Goal: Ask a question: Seek information or help from site administrators or community

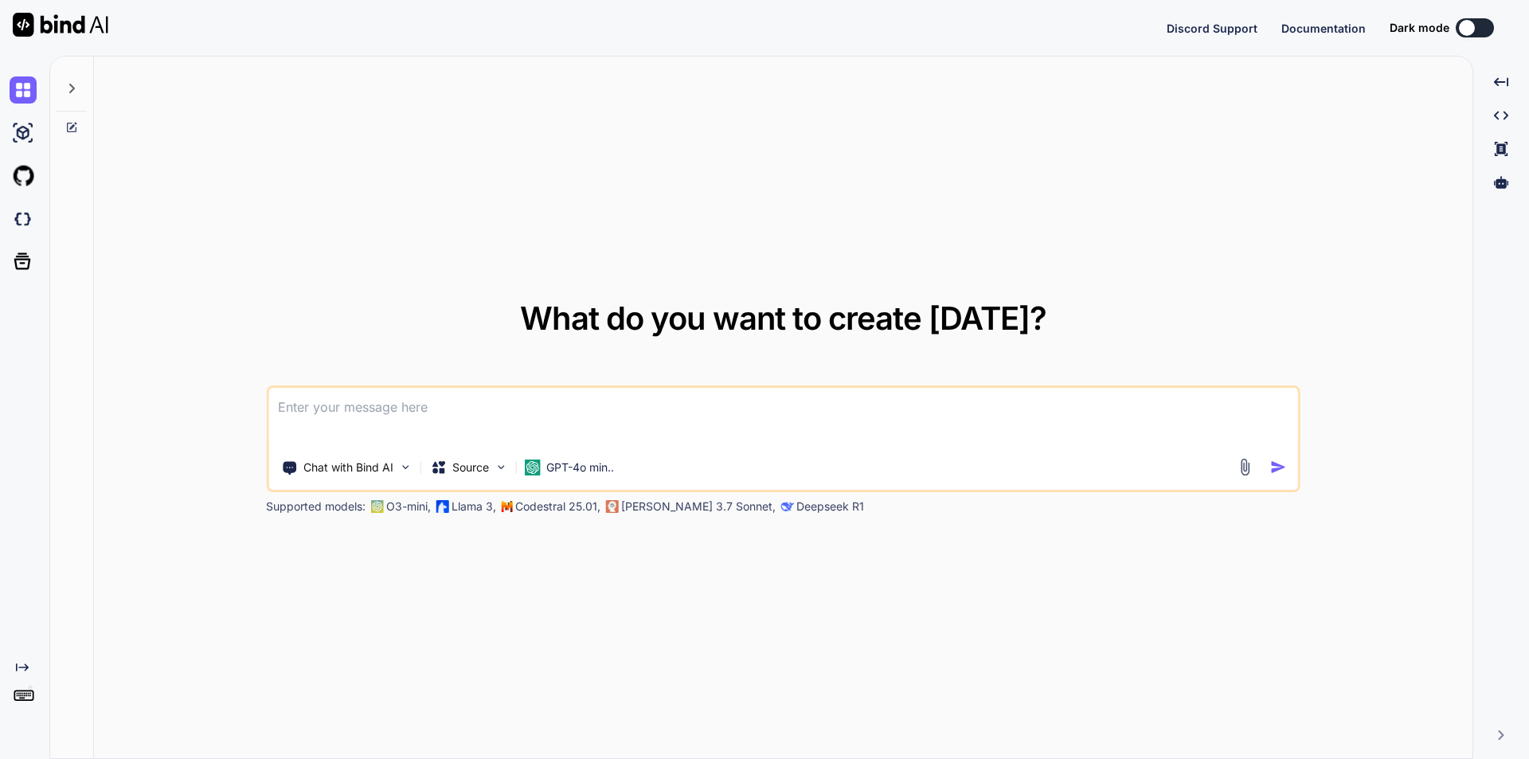
type textarea "x"
click at [377, 406] on textarea at bounding box center [782, 417] width 1029 height 59
type textarea "what is laravel"
click at [1274, 468] on img "button" at bounding box center [1278, 467] width 17 height 17
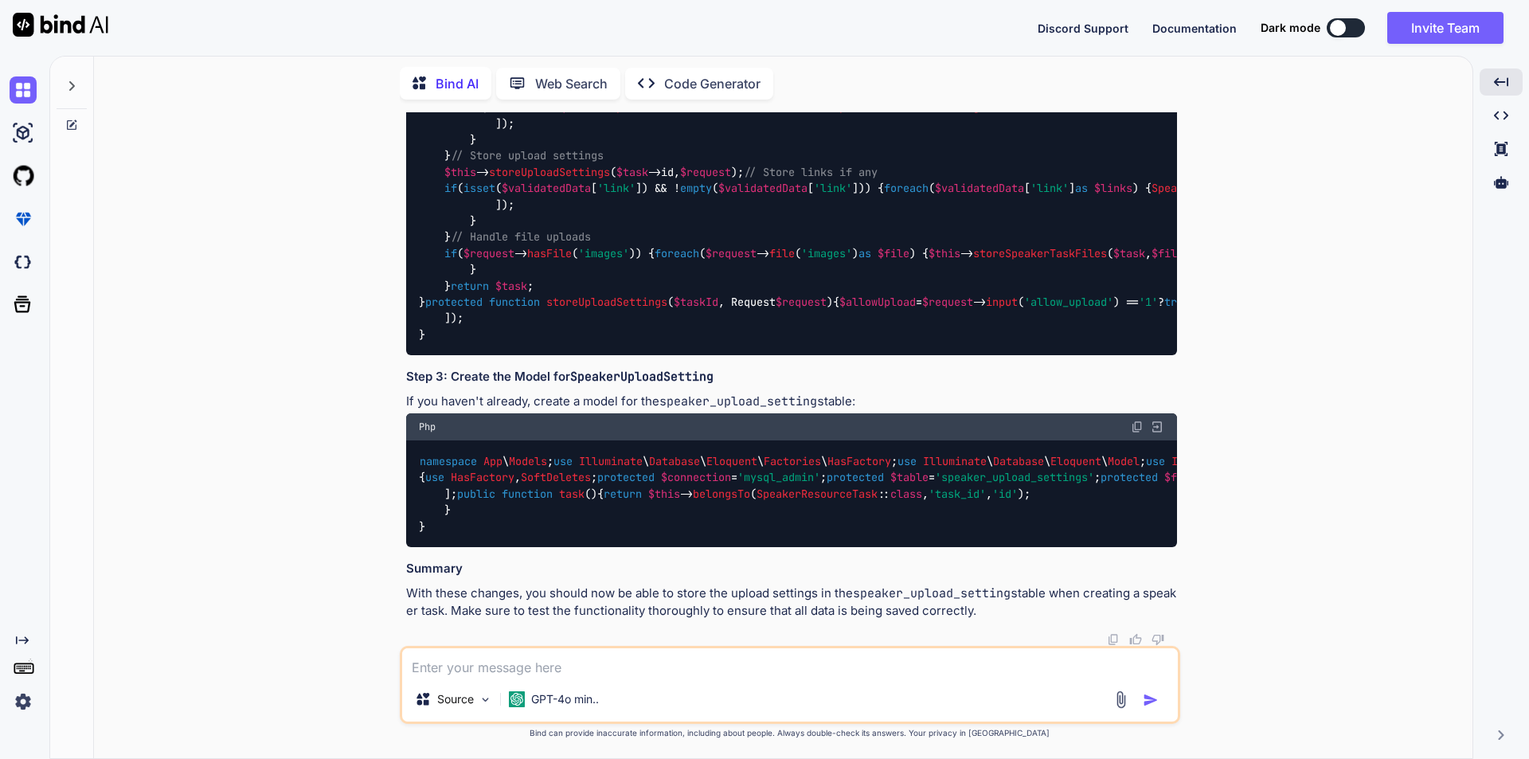
scroll to position [5727, 0]
click at [479, 663] on textarea at bounding box center [789, 662] width 775 height 29
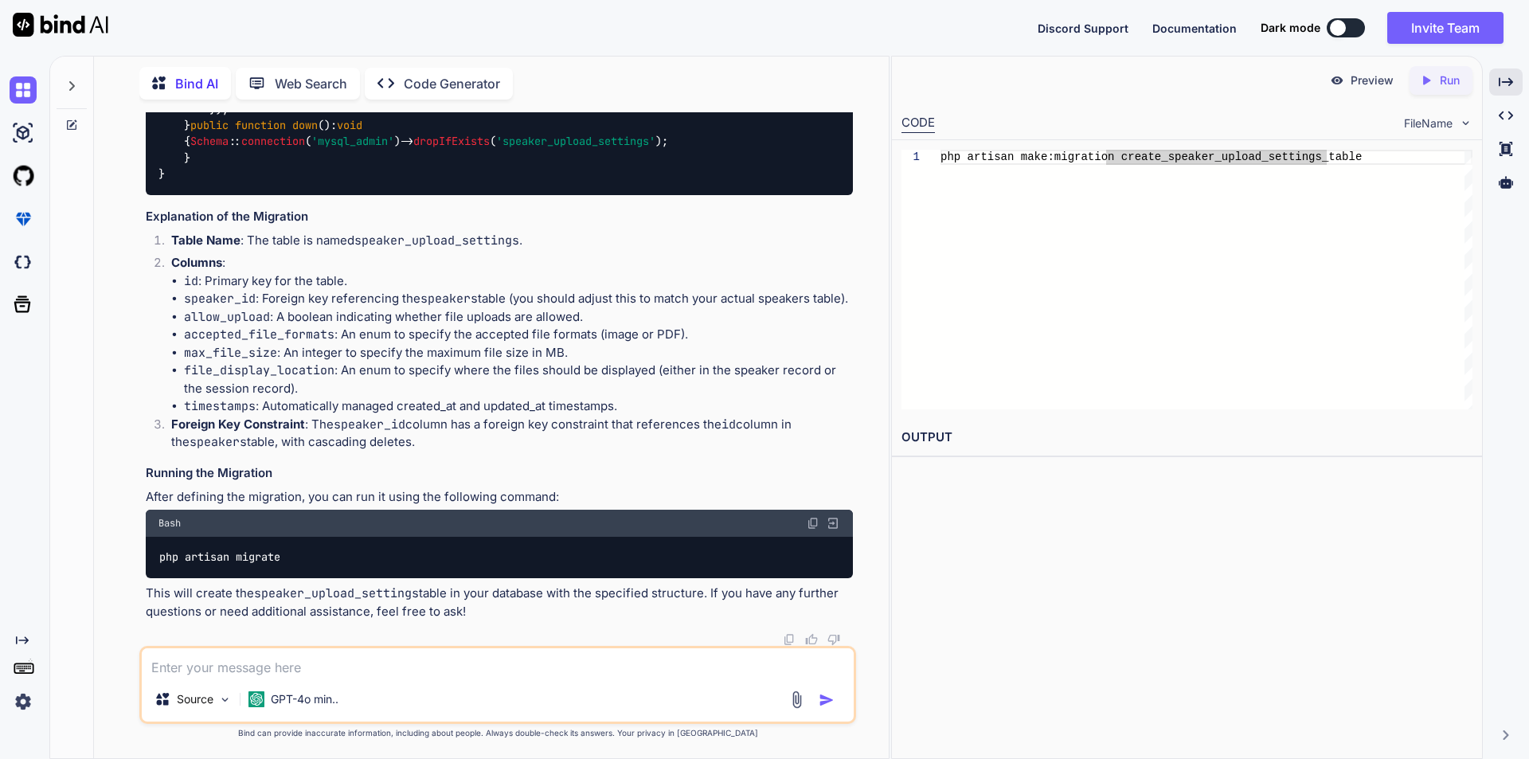
scroll to position [21841, 0]
click at [270, 666] on textarea at bounding box center [498, 662] width 712 height 29
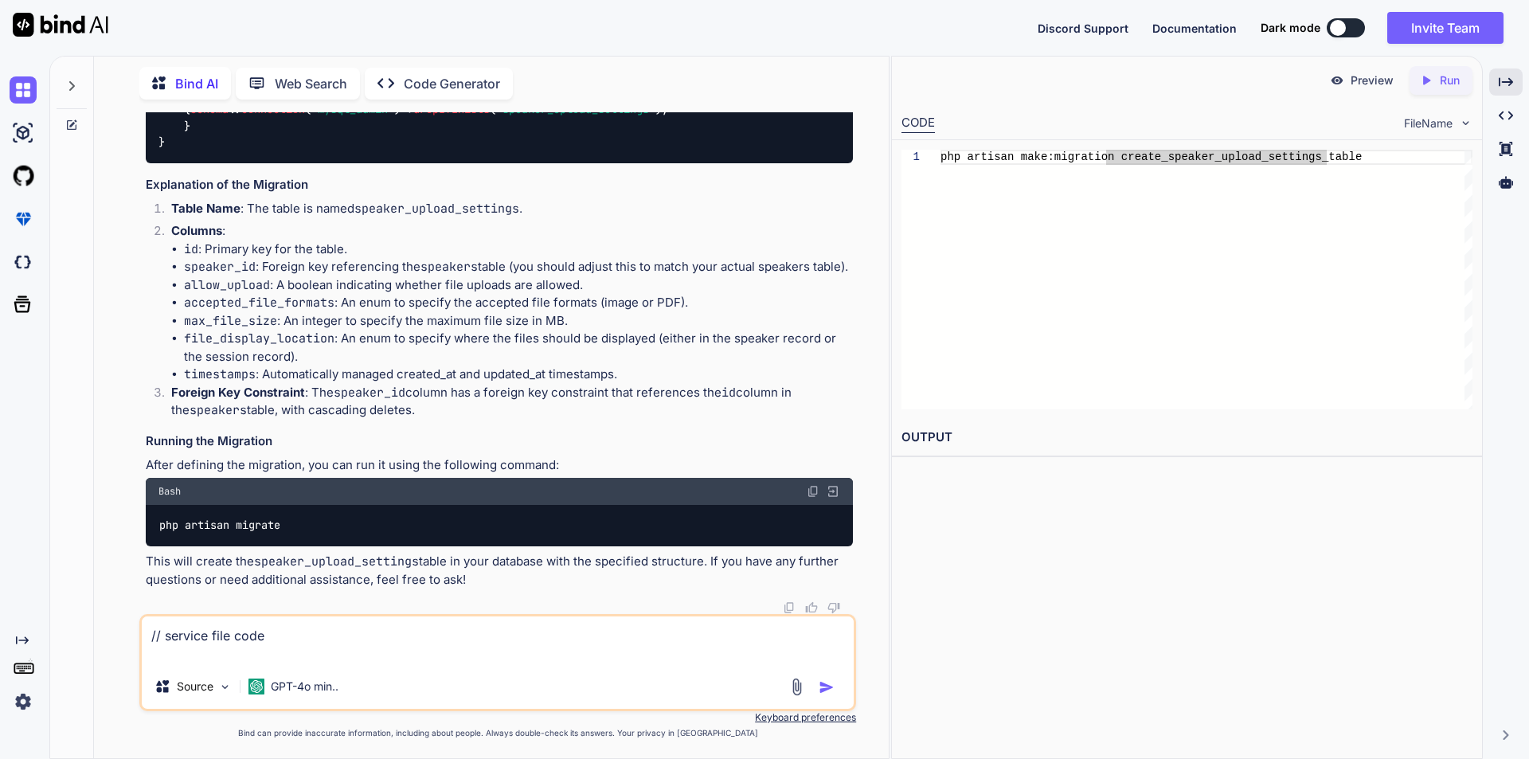
paste textarea "public function storeSpeakerTask(array $validatedData, Request $request) { // G…"
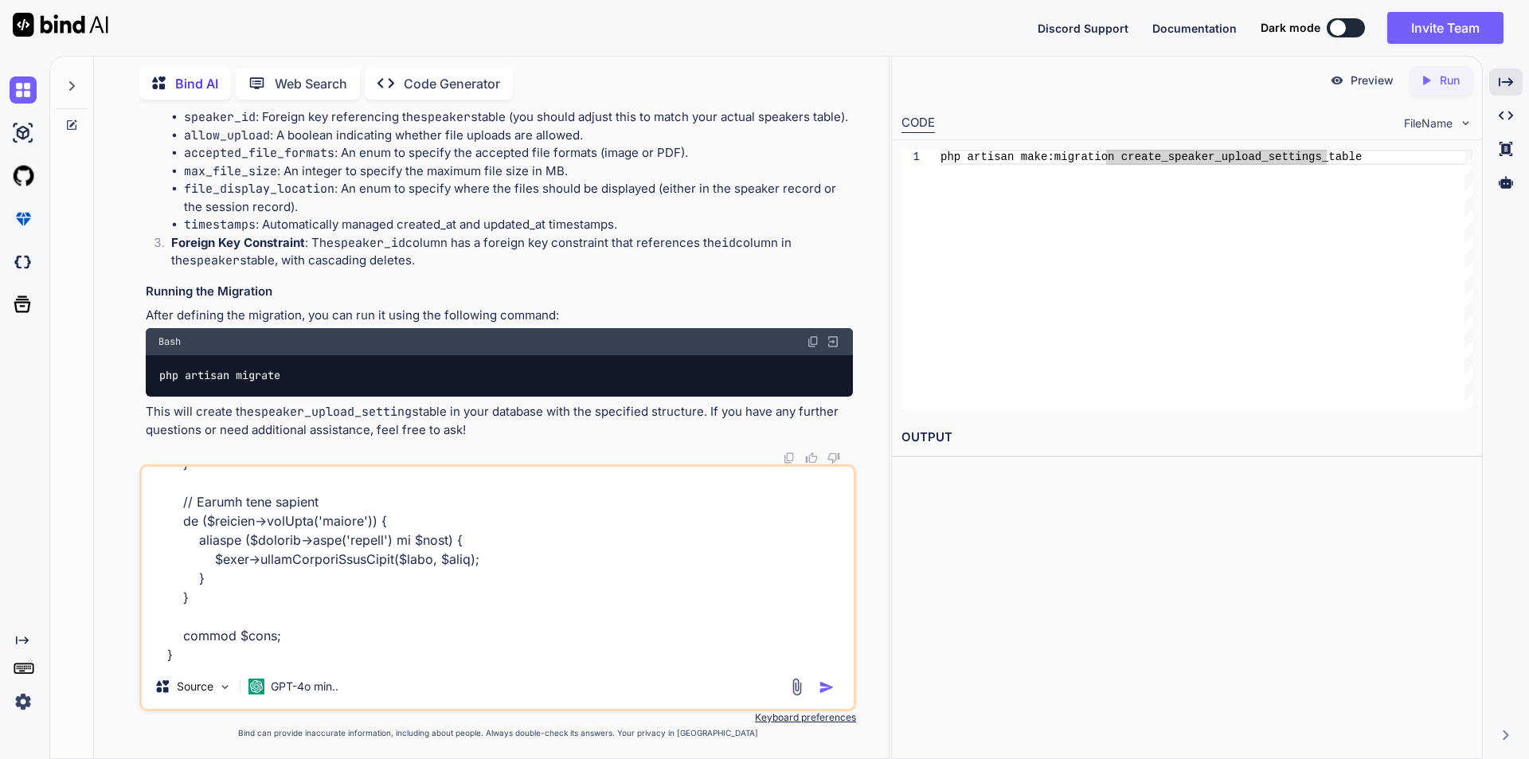
scroll to position [1455, 0]
click at [161, 652] on textarea at bounding box center [498, 565] width 712 height 197
paste textarea "public function storeSpeakerTaskFiles(SpeakerResourceTask $task, \Illuminate\Ht…"
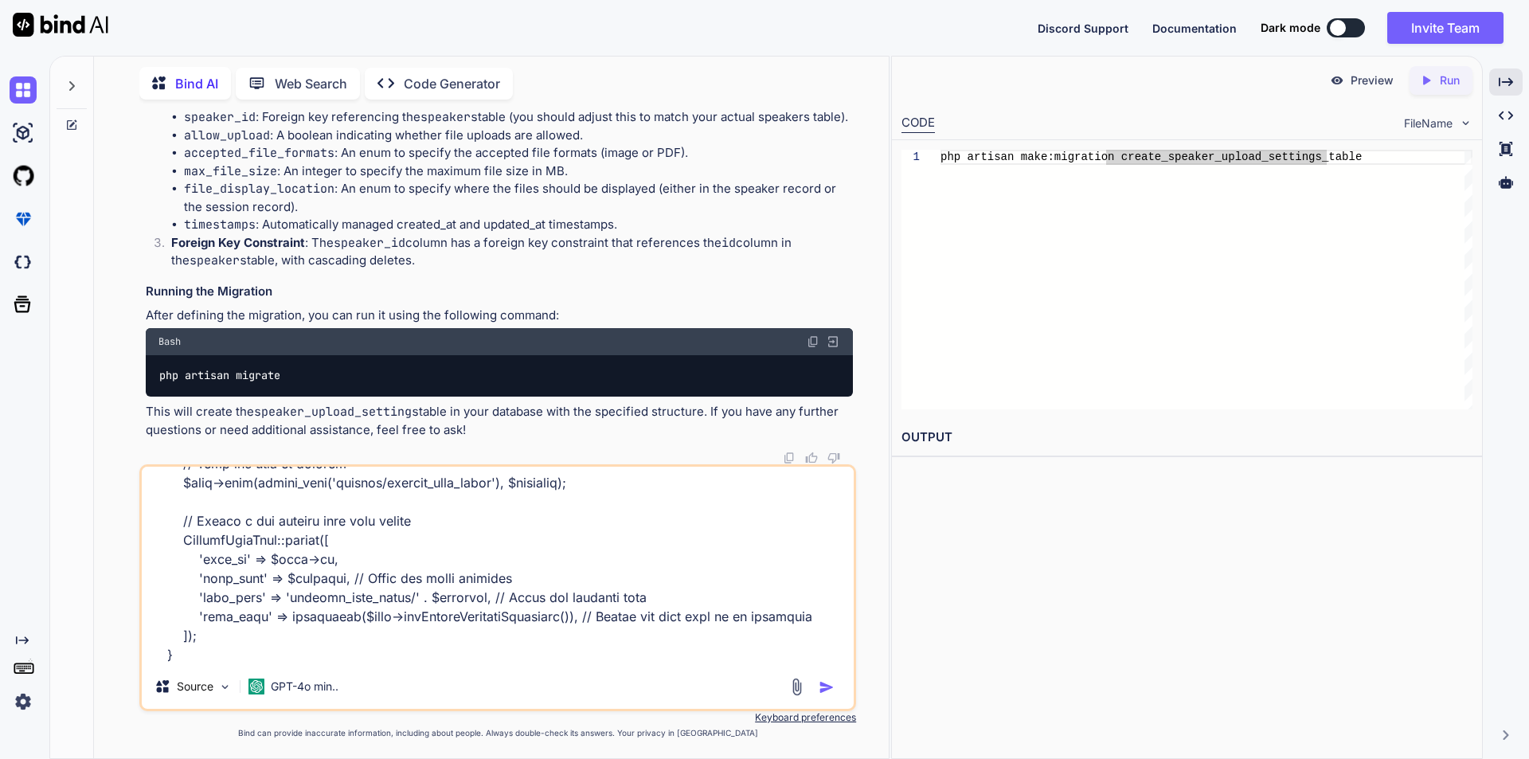
scroll to position [1798, 0]
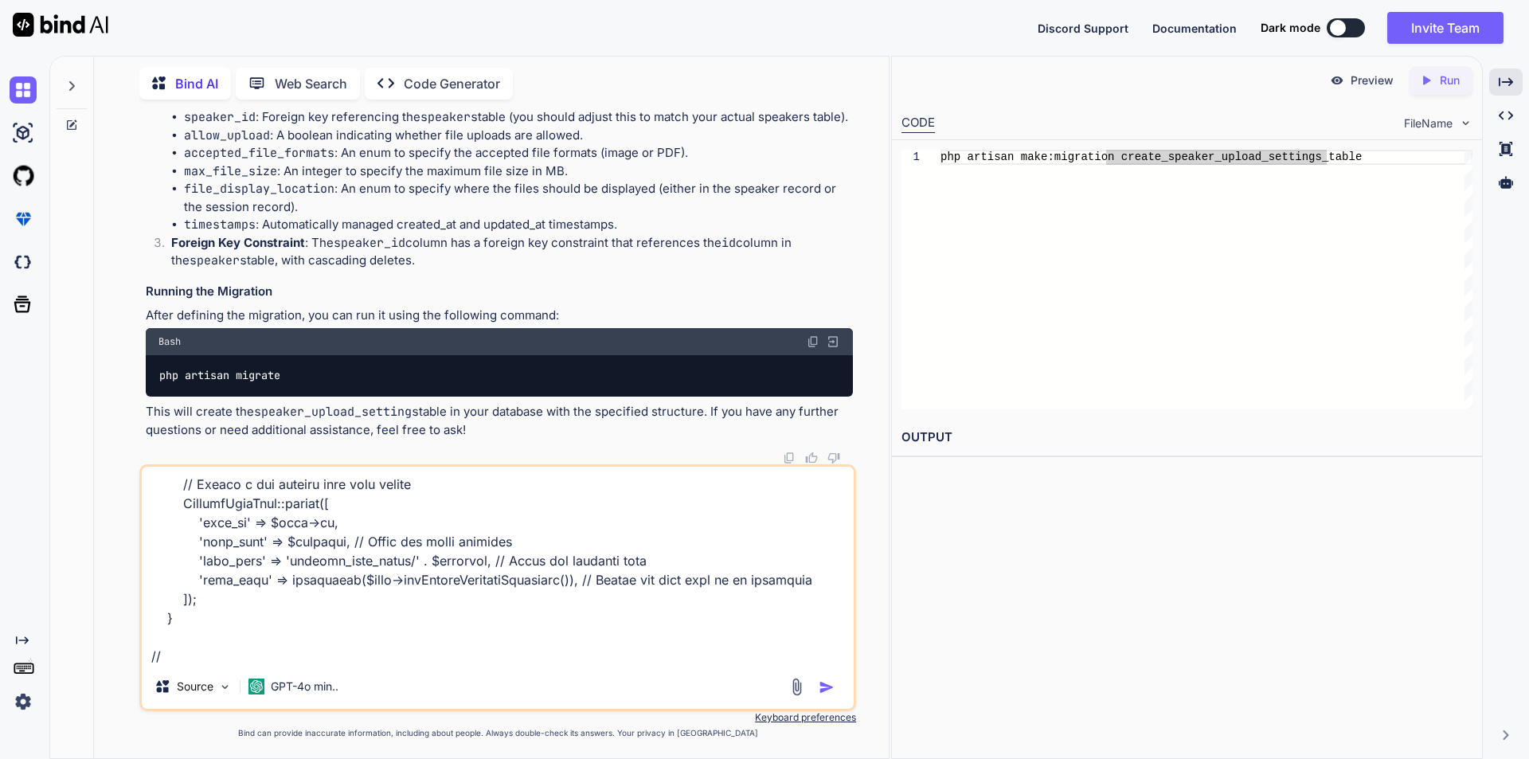
drag, startPoint x: 388, startPoint y: 606, endPoint x: 203, endPoint y: 657, distance: 192.4
click at [217, 658] on textarea at bounding box center [498, 565] width 712 height 197
click at [179, 660] on textarea at bounding box center [498, 565] width 712 height 197
paste textarea "public function saveSpeakerTask(Request $request) { // dd($request->all()); try…"
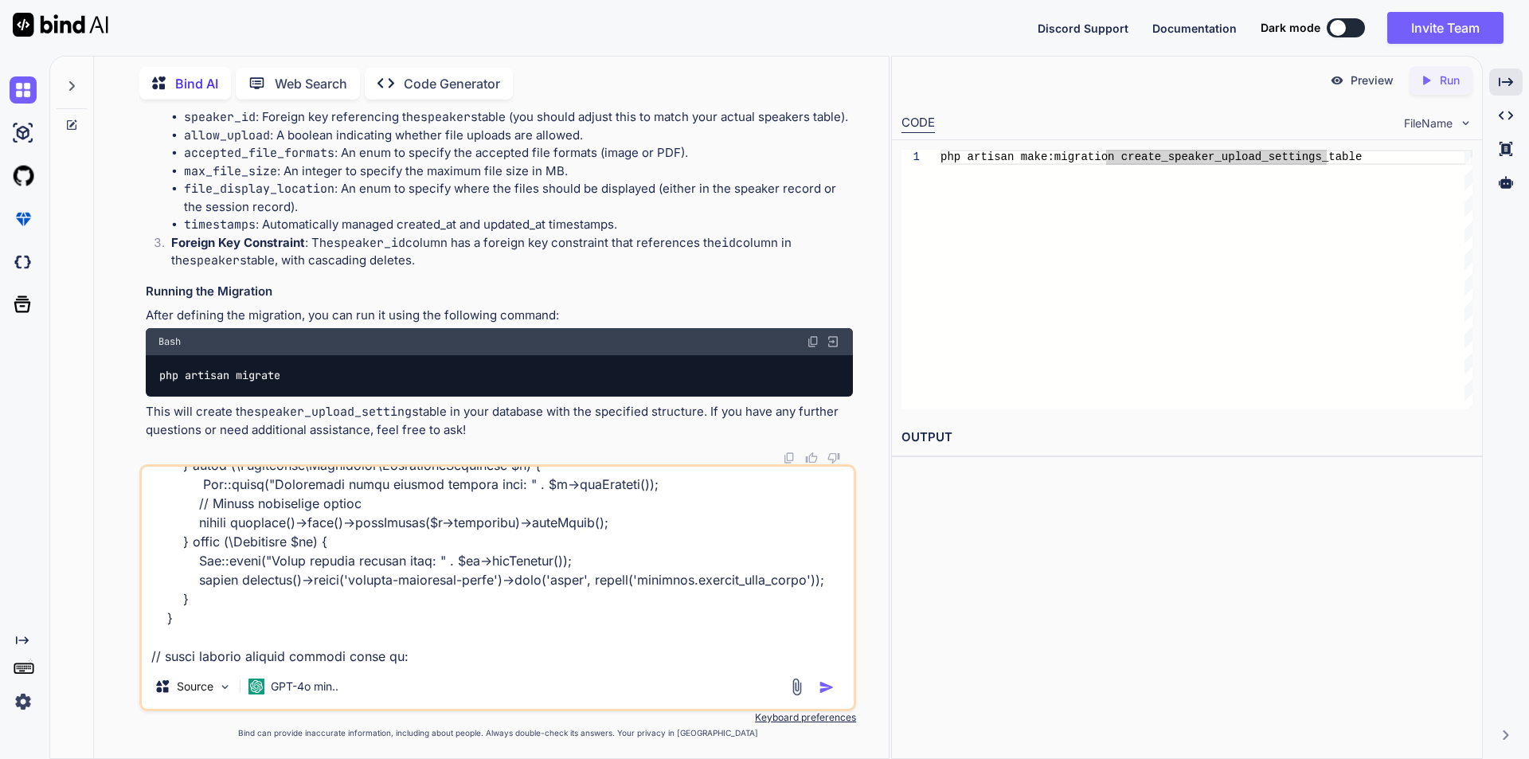
scroll to position [3366, 0]
click at [430, 660] on textarea at bounding box center [498, 565] width 712 height 197
paste textarea "[2025-09-12 10:51:05] local.ERROR: Validation error storing speaker task: The i…"
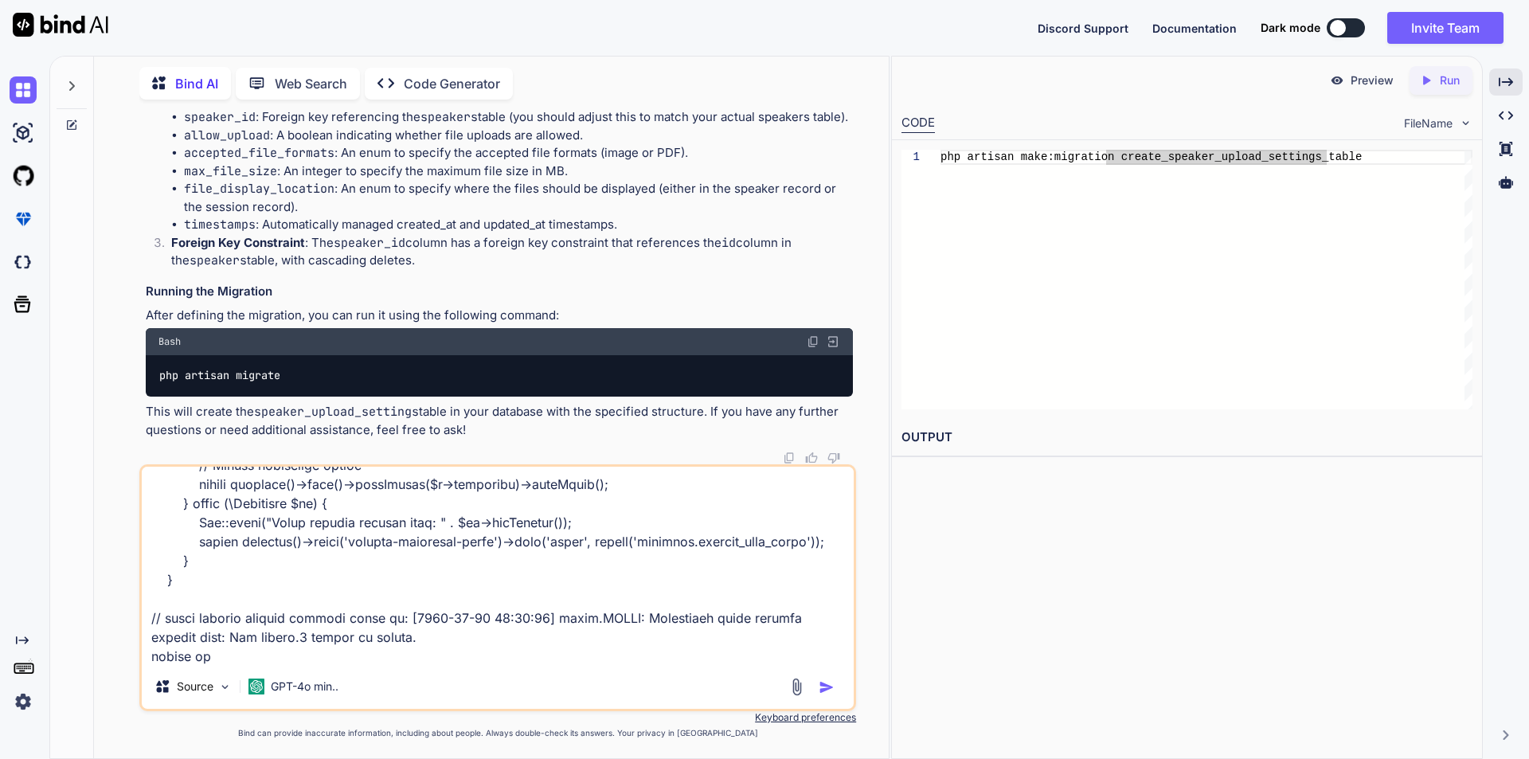
type textarea "// service file code public function storeSpeakerTask(array $validatedData, Req…"
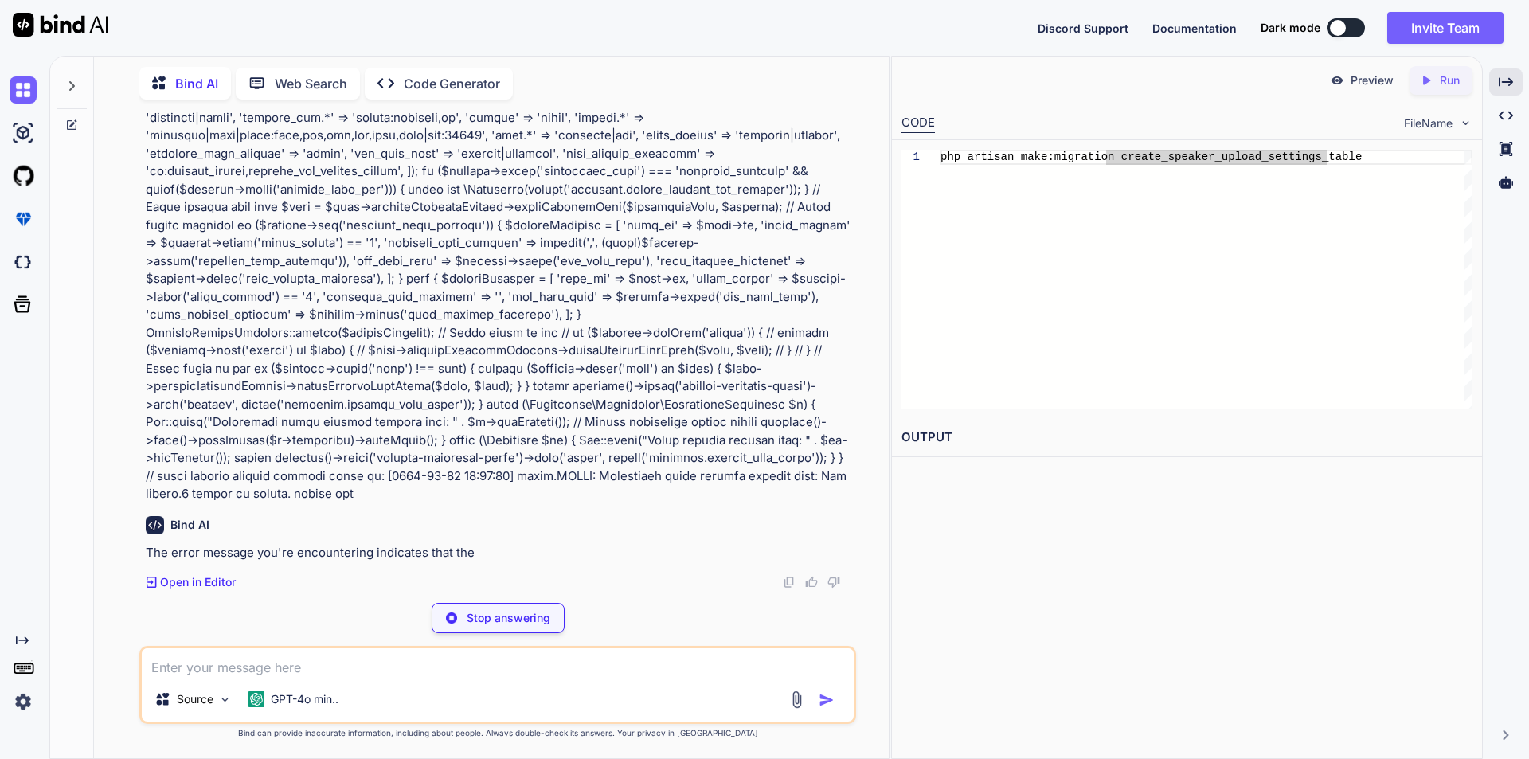
scroll to position [22887, 0]
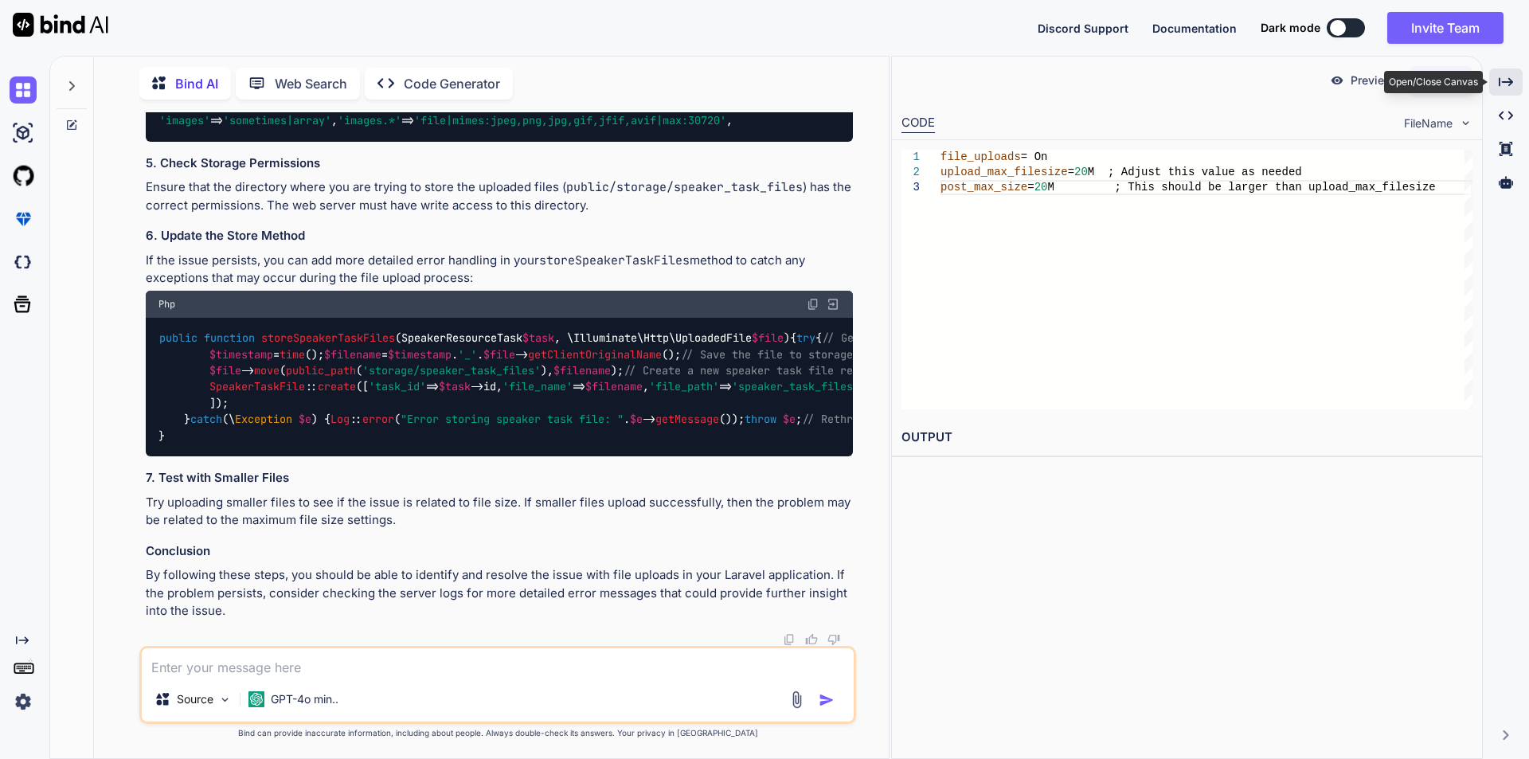
click at [1505, 76] on icon "Created with Pixso." at bounding box center [1505, 82] width 14 height 14
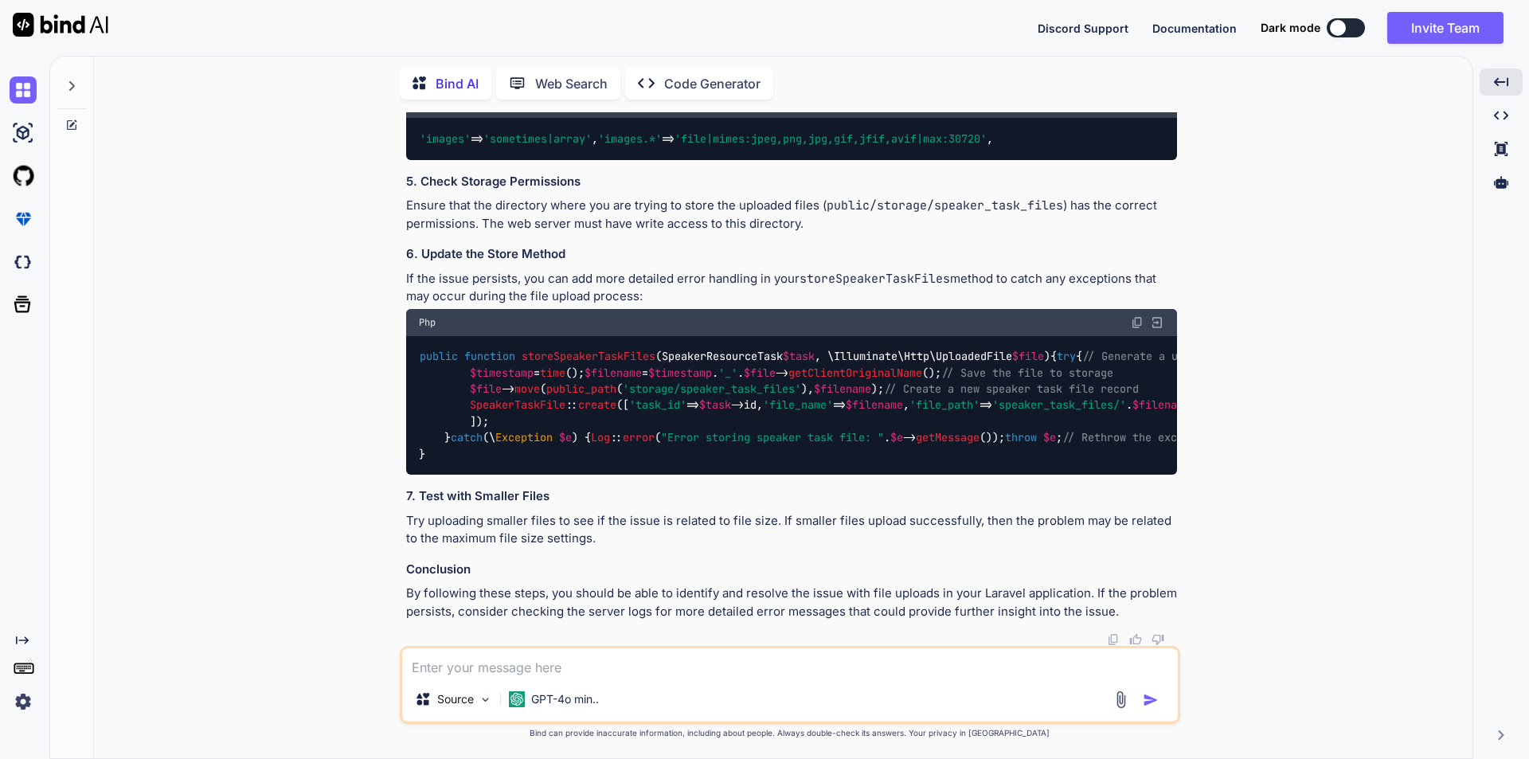
scroll to position [22845, 0]
drag, startPoint x: 851, startPoint y: 474, endPoint x: 498, endPoint y: 476, distance: 353.5
copy code "Log :: error ( "File upload error: " . $file -> getError ());"
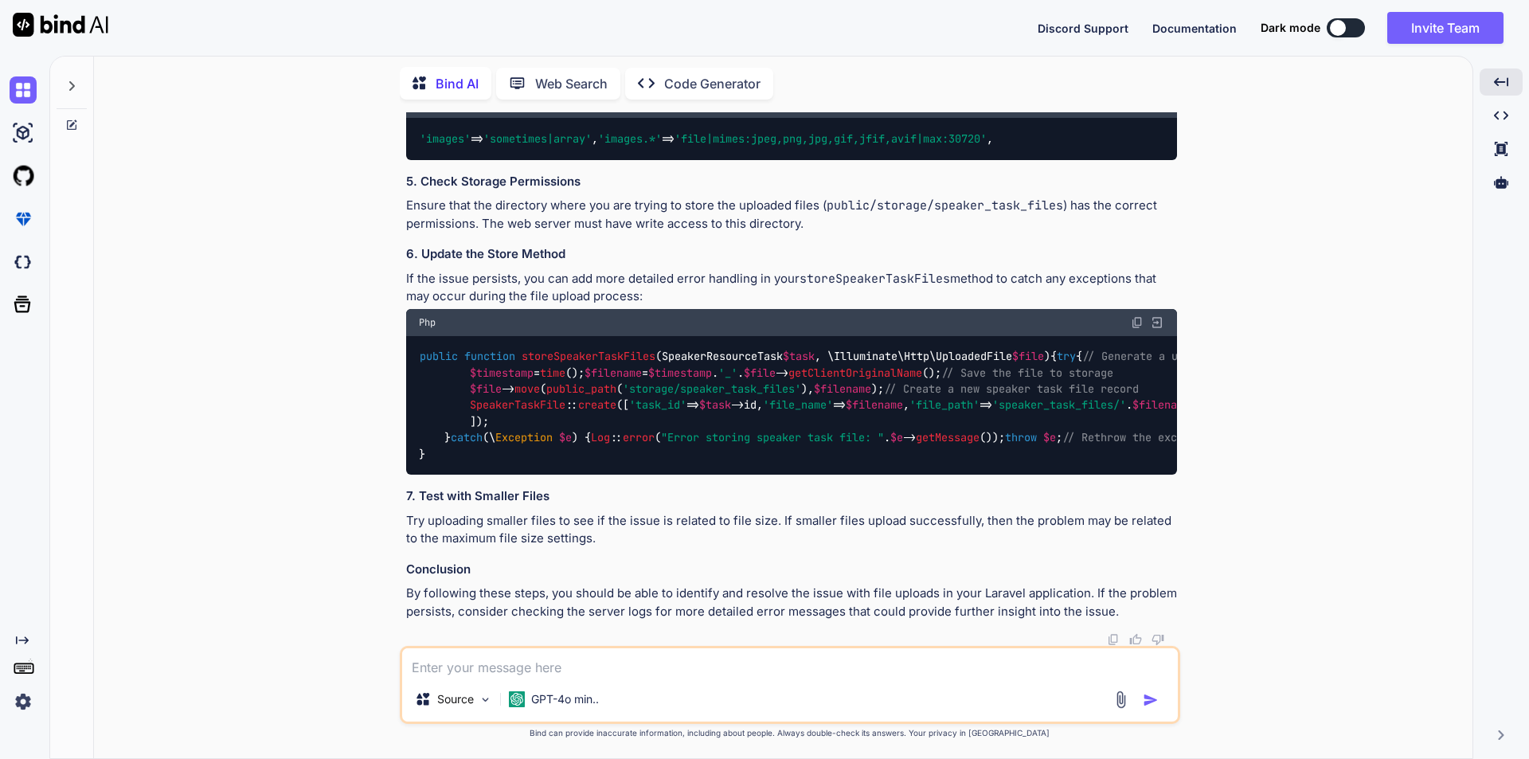
drag, startPoint x: 618, startPoint y: 415, endPoint x: 579, endPoint y: 410, distance: 39.3
drag, startPoint x: 484, startPoint y: 405, endPoint x: 471, endPoint y: 381, distance: 27.1
copy code "if (! $file -> isValid ()) { Log :: error ( "File upload error: " . $file -> ge…"
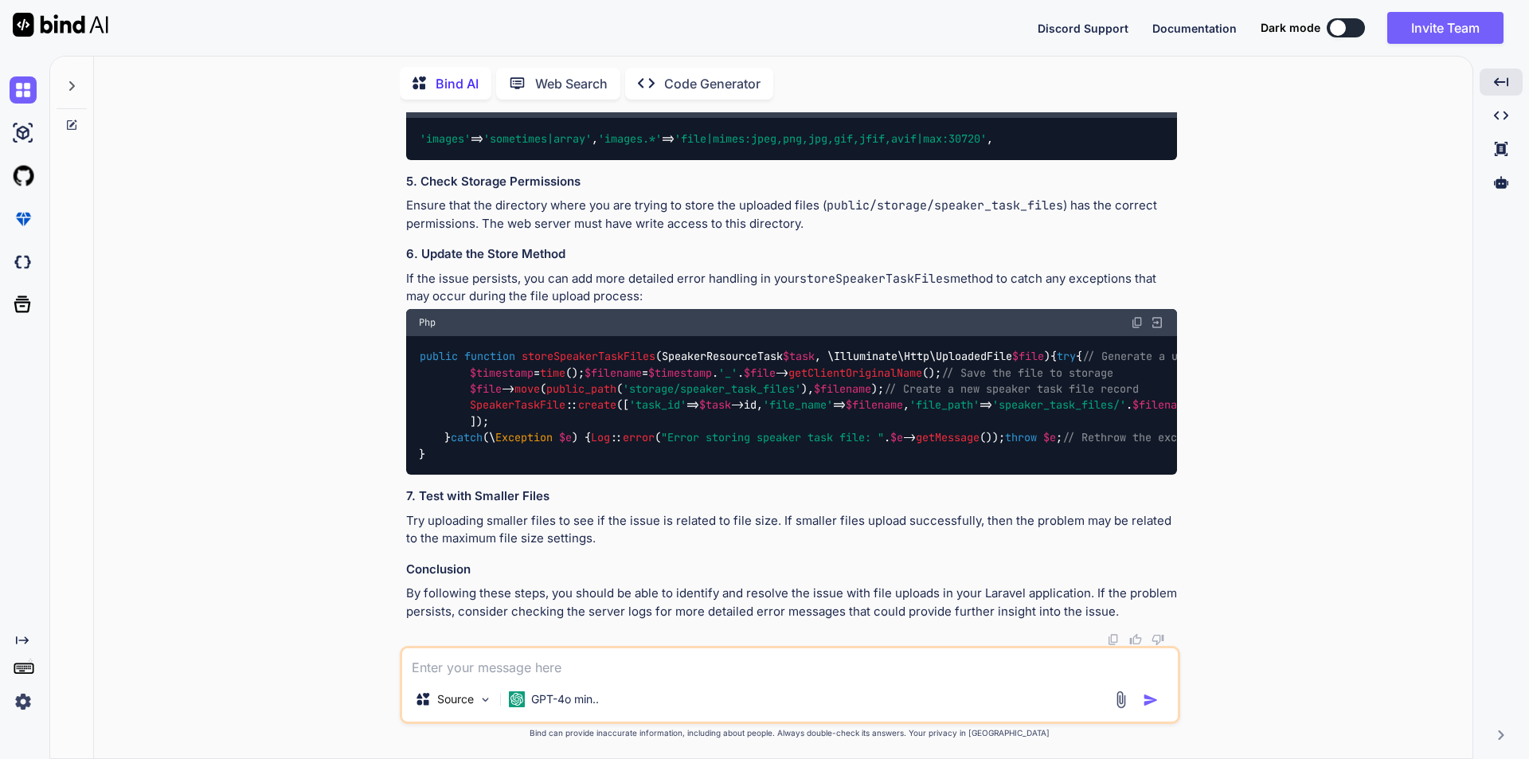
scroll to position [23561, 0]
drag, startPoint x: 433, startPoint y: 533, endPoint x: 398, endPoint y: 193, distance: 341.7
click at [398, 193] on div "You Bind AI It looks like you're trying to store links in the database but are …" at bounding box center [789, 435] width 1365 height 646
copy code "public function storeSpeakerTaskFiles ( SpeakerResourceTask $task , \Illuminate…"
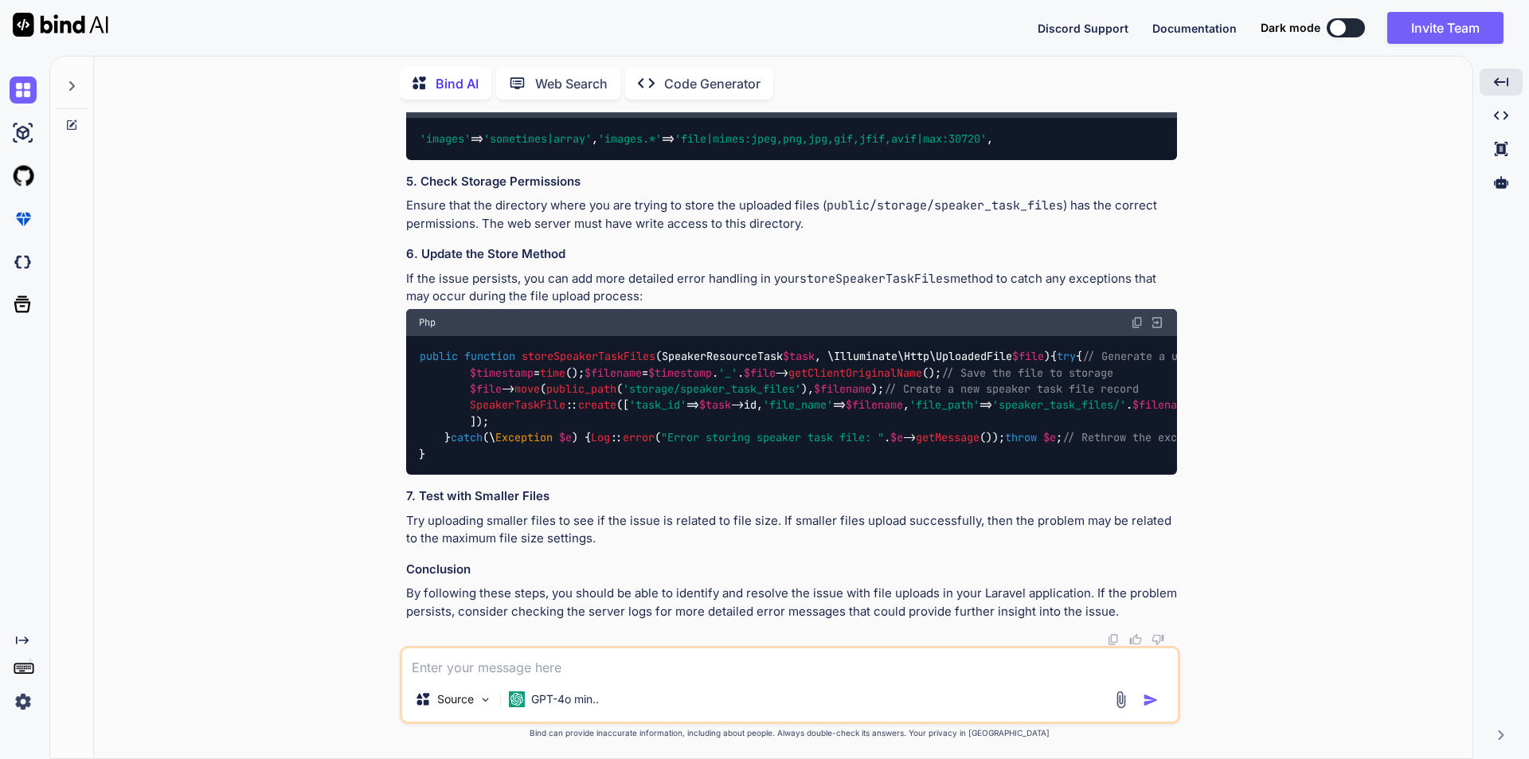
click at [539, 663] on textarea at bounding box center [789, 662] width 775 height 29
paste textarea "[2025-09-12 11:19:09] local.ERROR: Validation error storing speaker task: The i…"
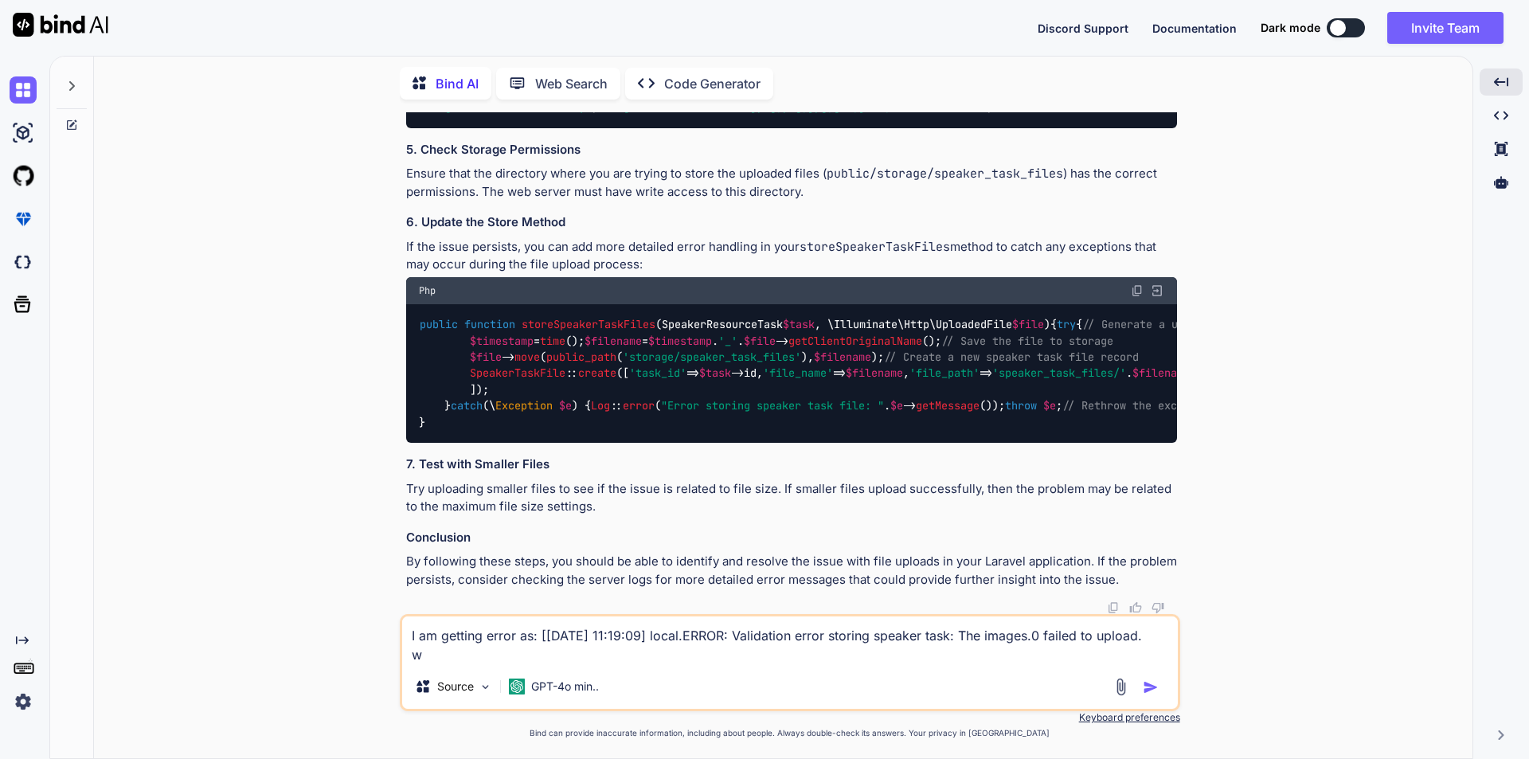
scroll to position [18, 0]
click at [513, 656] on textarea "I am getting error as: [2025-09-12 11:19:09] local.ERROR: Validation error stor…" at bounding box center [789, 640] width 775 height 48
paste textarea "if ($request->has('accepted_file_formats')) { $uploadSettings = [ 'task_id' => …"
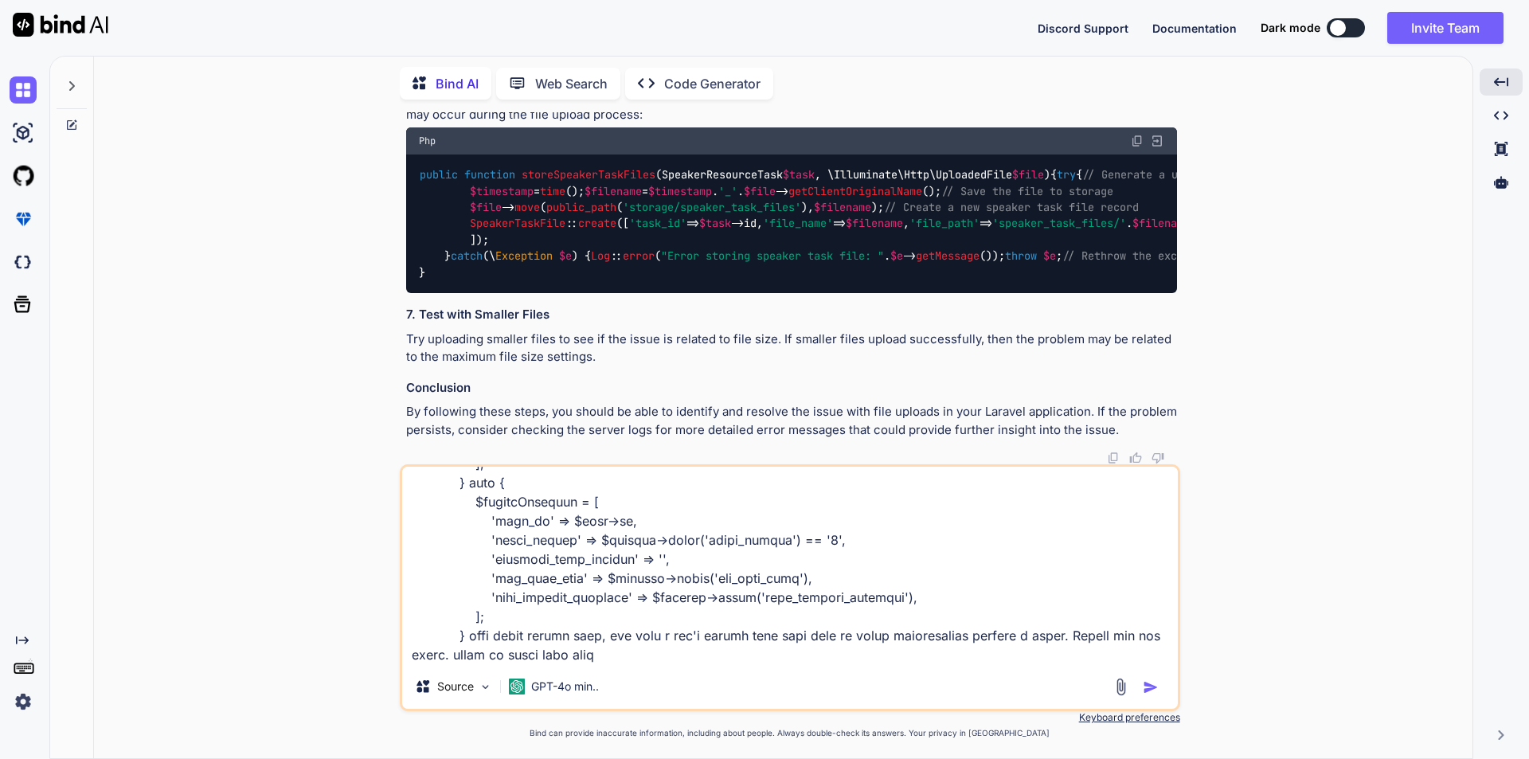
scroll to position [232, 0]
click at [498, 657] on textarea at bounding box center [789, 565] width 775 height 197
paste textarea "<div class="row gy-3"> <div class="col-md-12"> <label class="form-label">Allow …"
type textarea "I am getting error as: [2025-09-12 11:19:09] local.ERROR: Validation error stor…"
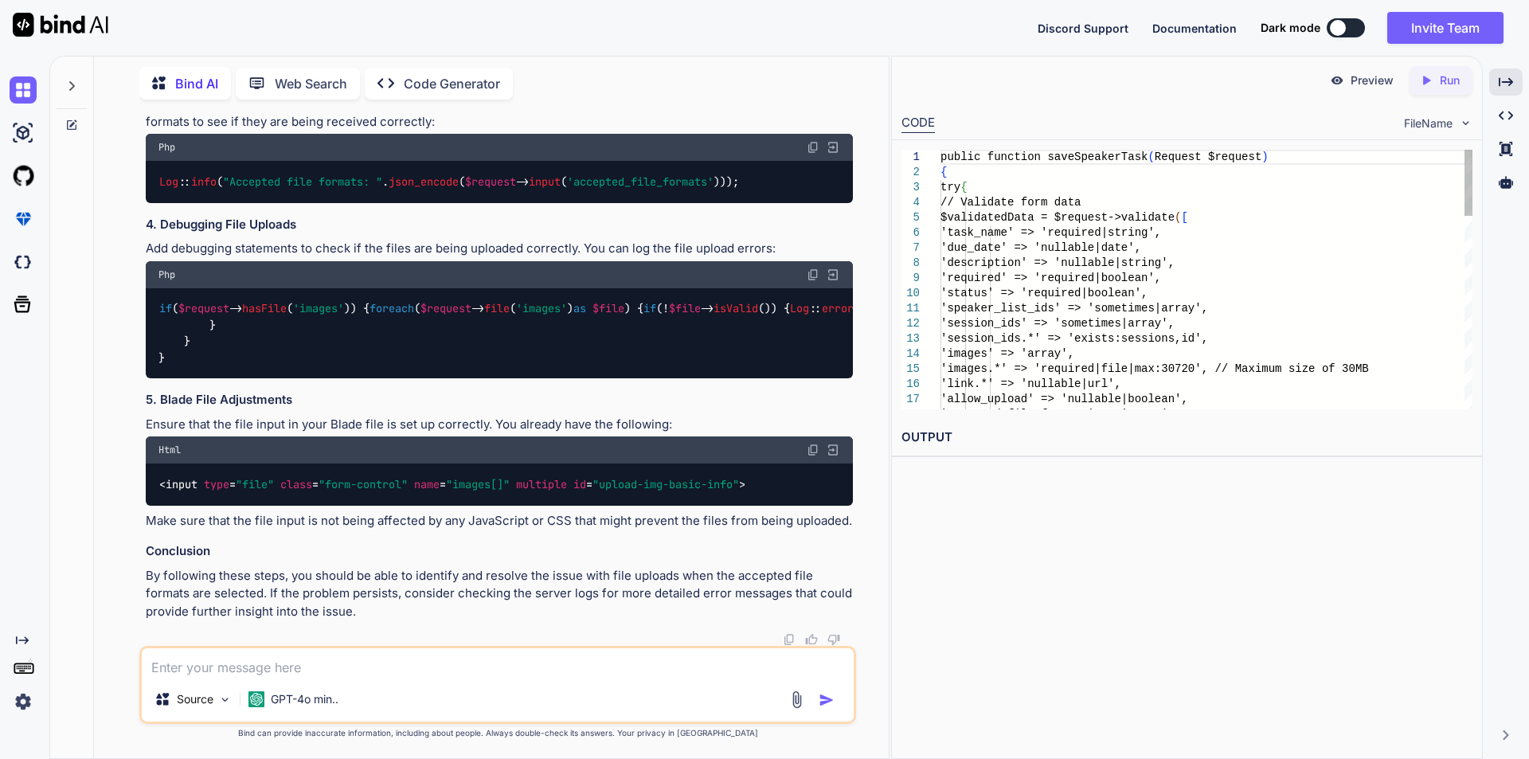
scroll to position [25763, 0]
click at [1515, 80] on div "Created with Pixso." at bounding box center [1505, 81] width 33 height 27
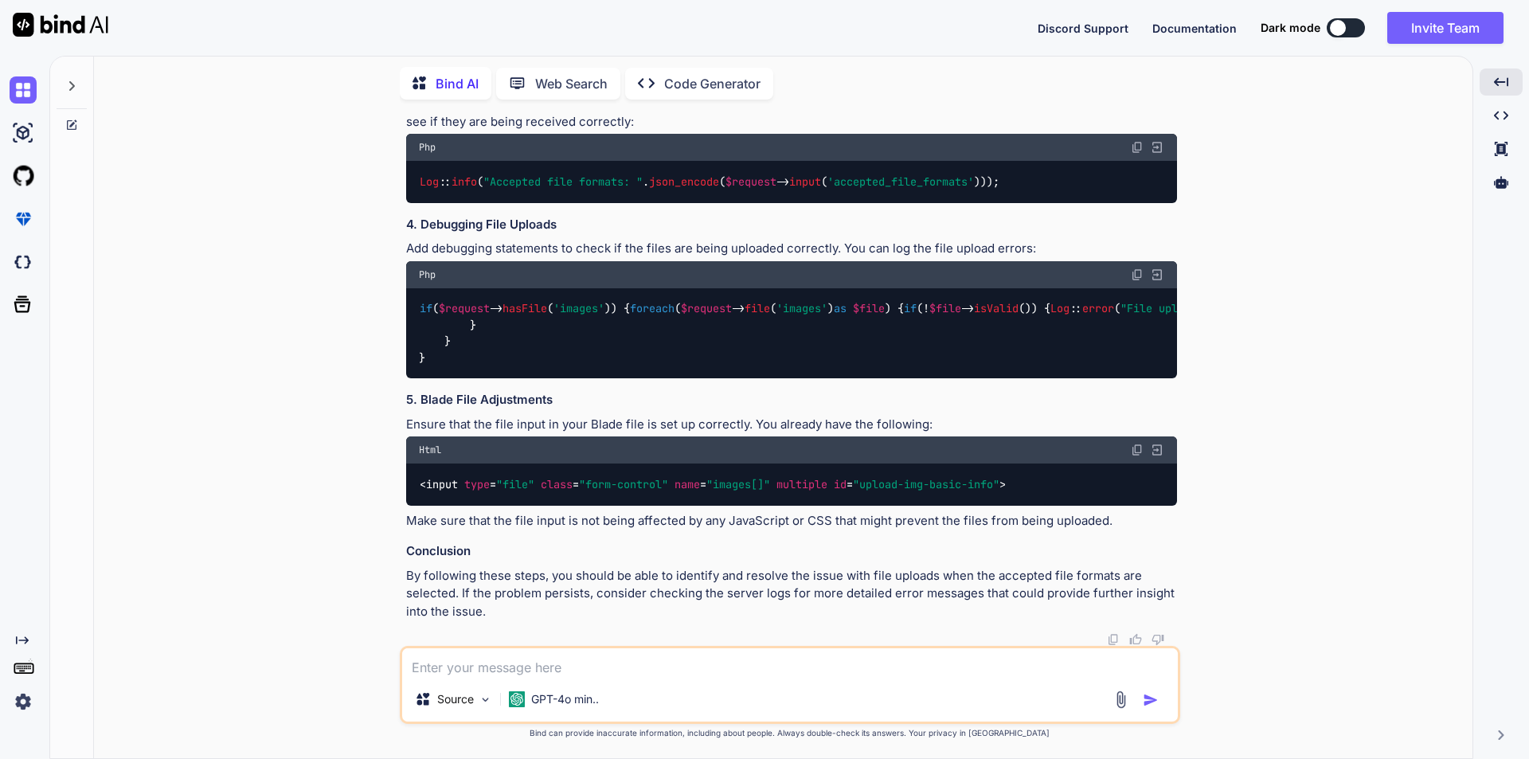
scroll to position [25727, 0]
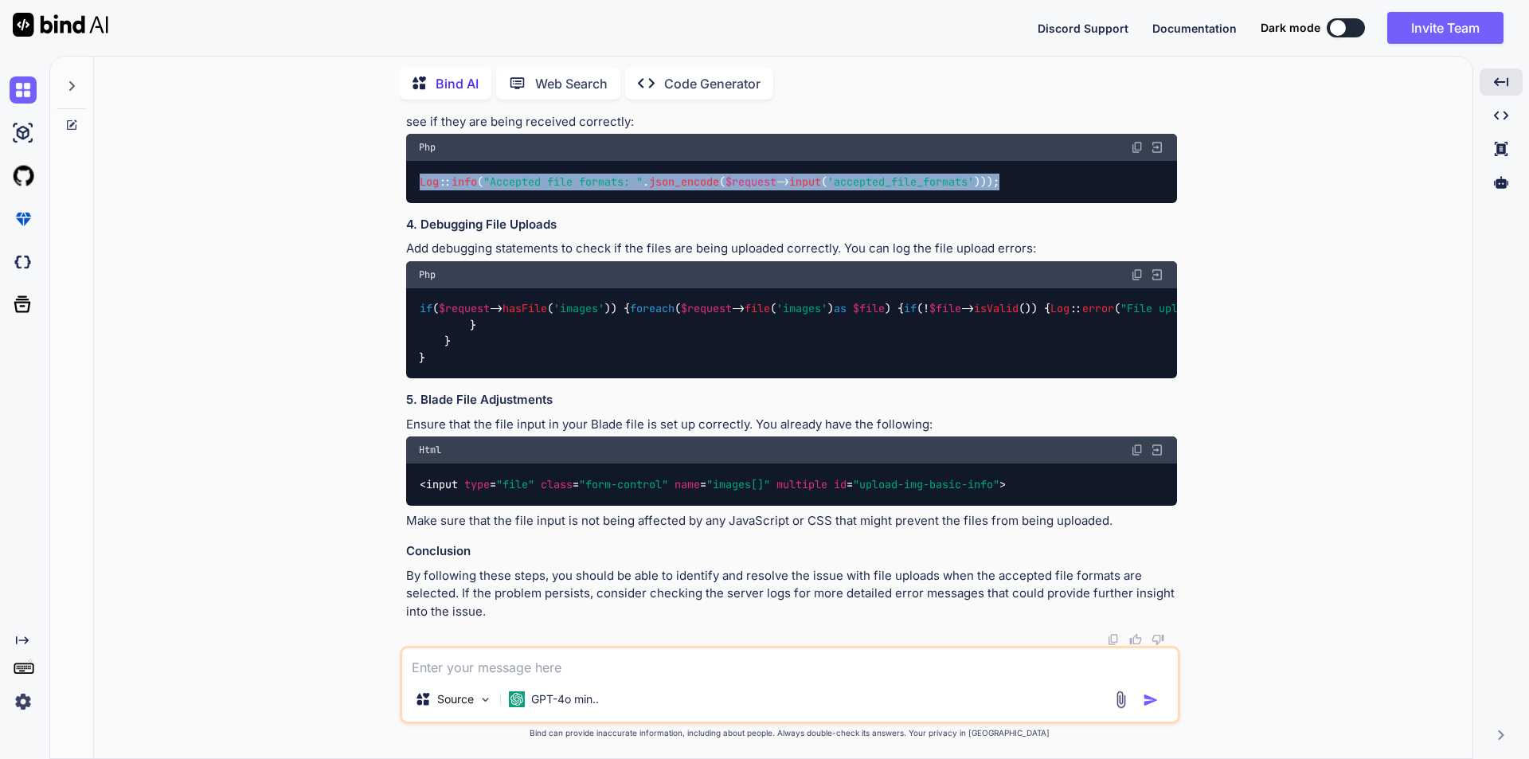
drag, startPoint x: 1026, startPoint y: 529, endPoint x: 420, endPoint y: 543, distance: 606.8
click at [420, 202] on div "Log :: info ( "Accepted file formats: " . json_encode ( $request -> input ( 'ac…" at bounding box center [791, 181] width 771 height 41
